Goal: Contribute content

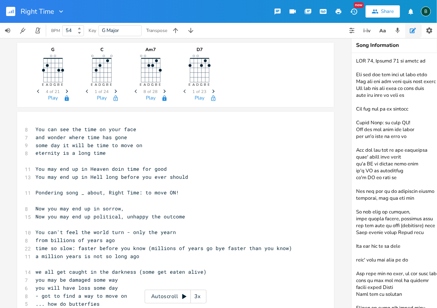
scroll to position [2368, 0]
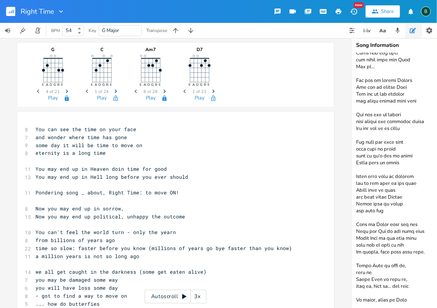
click at [8, 11] on rect "button" at bounding box center [10, 11] width 9 height 9
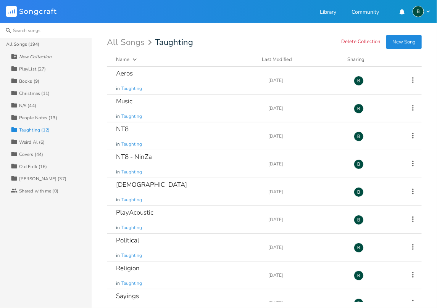
click at [27, 32] on input at bounding box center [46, 30] width 92 height 15
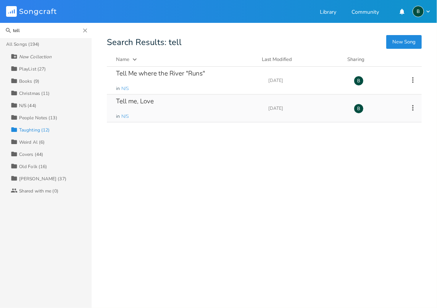
type input "tell"
click at [125, 99] on div "Tell me, Love" at bounding box center [135, 101] width 38 height 6
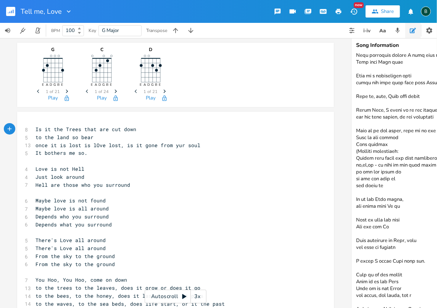
scroll to position [1132, 0]
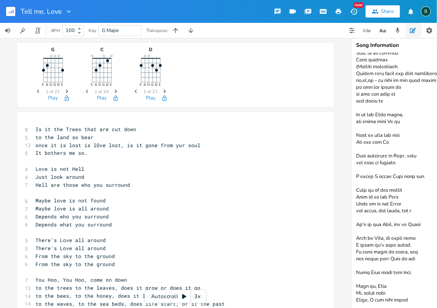
drag, startPoint x: 391, startPoint y: 288, endPoint x: 357, endPoint y: 282, distance: 34.6
click at [357, 282] on textarea at bounding box center [427, 180] width 153 height 255
click at [411, 295] on textarea at bounding box center [427, 180] width 153 height 255
paste textarea "Tell me, Love Oh, never mind"
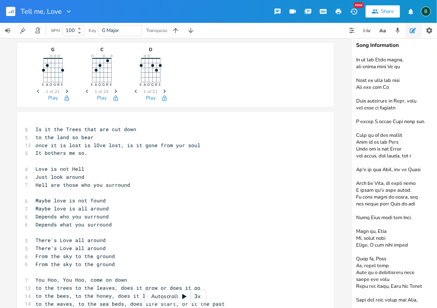
scroll to position [1189, 0]
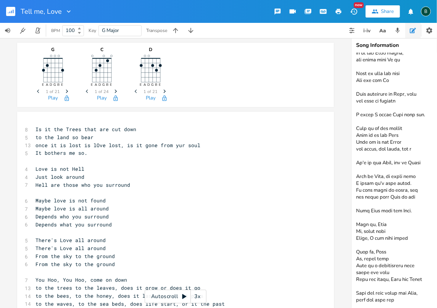
drag, startPoint x: 424, startPoint y: 279, endPoint x: 425, endPoint y: 271, distance: 8.6
click at [424, 279] on textarea at bounding box center [427, 180] width 153 height 255
type textarea "There's Tell me, is it the light up above? Where does Love of country go when i…"
